Goal: Information Seeking & Learning: Understand process/instructions

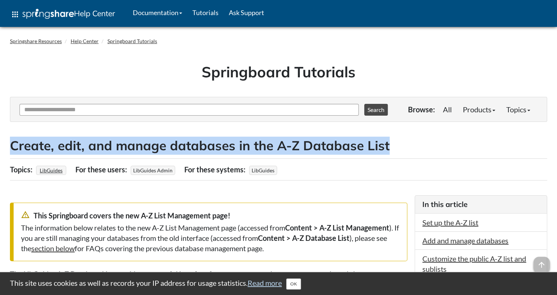
drag, startPoint x: 397, startPoint y: 144, endPoint x: 0, endPoint y: 129, distance: 397.0
copy h2 "Create, edit, and manage databases in the A-Z Database List"
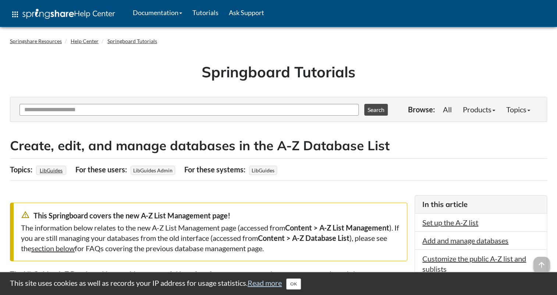
click at [11, 70] on div "Springboard Tutorials" at bounding box center [278, 74] width 537 height 45
